Goal: Check status: Check status

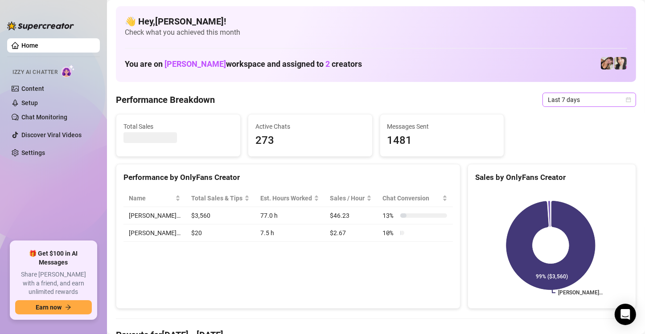
click at [626, 102] on icon "calendar" at bounding box center [628, 99] width 5 height 5
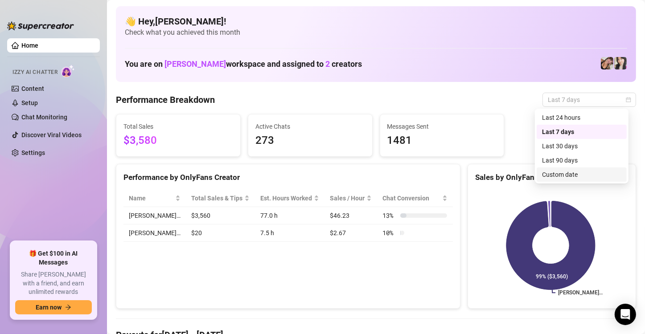
click at [586, 176] on div "Custom date" at bounding box center [581, 175] width 79 height 10
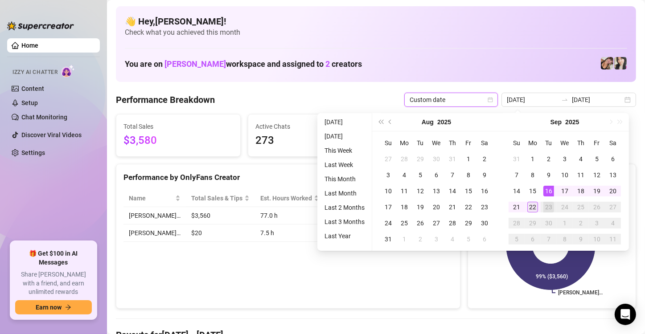
type input "[DATE]"
click at [534, 207] on div "22" at bounding box center [532, 207] width 11 height 11
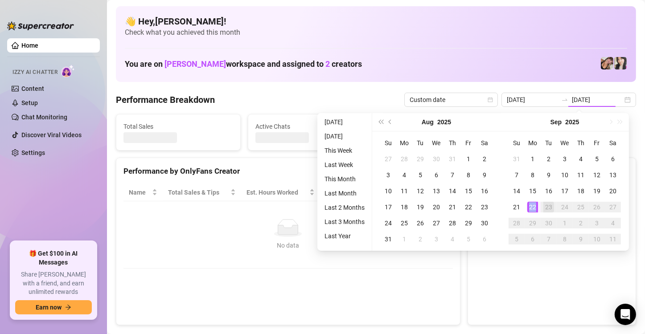
type input "[DATE]"
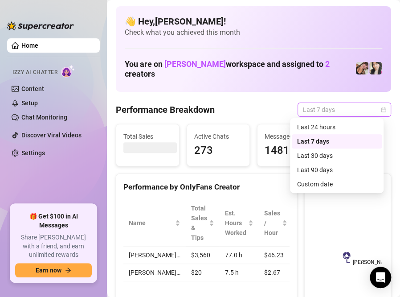
click at [326, 110] on span "Last 7 days" at bounding box center [344, 109] width 83 height 13
click at [341, 187] on div "Custom date" at bounding box center [336, 184] width 79 height 10
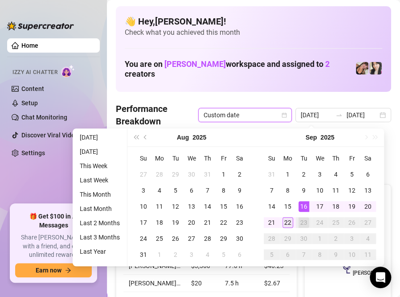
type input "[DATE]"
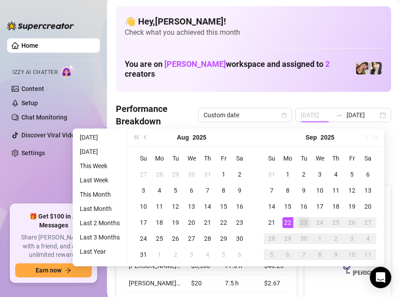
click at [287, 220] on div "22" at bounding box center [288, 222] width 11 height 11
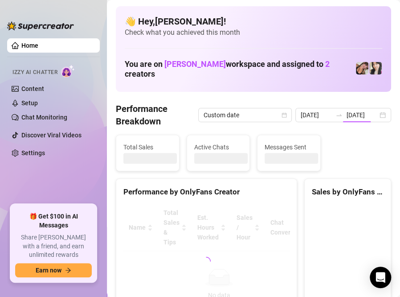
type input "[DATE]"
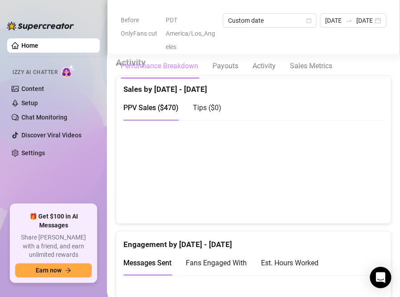
scroll to position [481, 0]
